Goal: Task Accomplishment & Management: Use online tool/utility

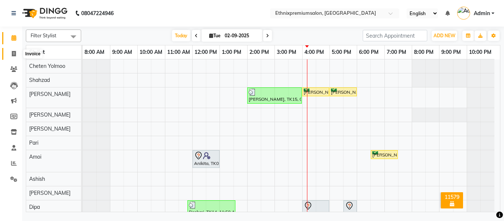
click at [13, 52] on icon at bounding box center [14, 54] width 4 height 6
select select "service"
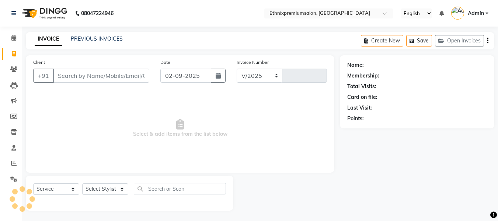
select select "3625"
type input "9172"
click at [72, 75] on input "Client" at bounding box center [101, 76] width 96 height 14
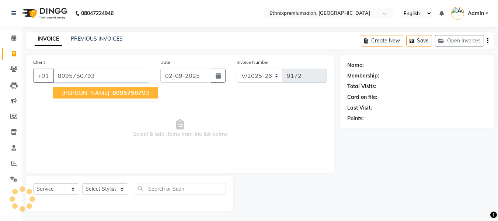
type input "8095750793"
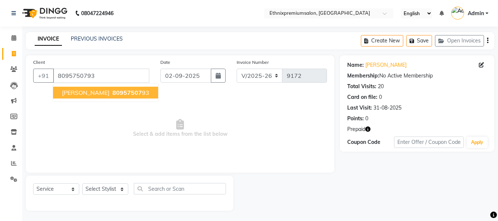
click at [76, 92] on span "[PERSON_NAME]" at bounding box center [86, 92] width 48 height 7
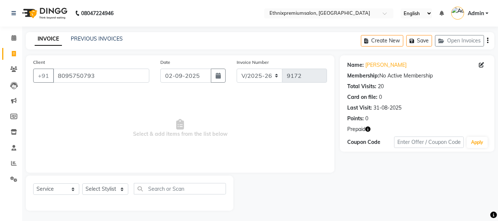
click at [369, 129] on icon "button" at bounding box center [367, 128] width 5 height 5
